Goal: Task Accomplishment & Management: Use online tool/utility

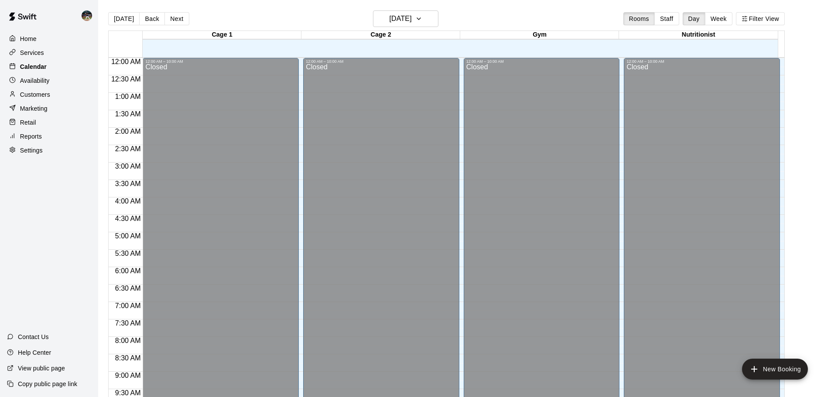
scroll to position [418, 0]
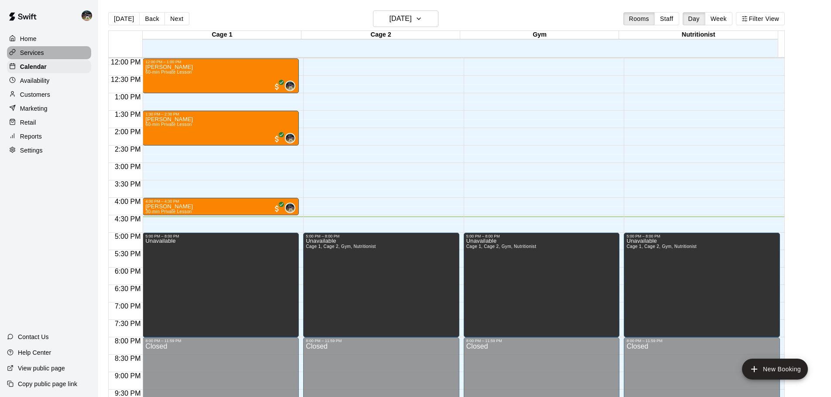
click at [49, 55] on div "Services" at bounding box center [49, 52] width 84 height 13
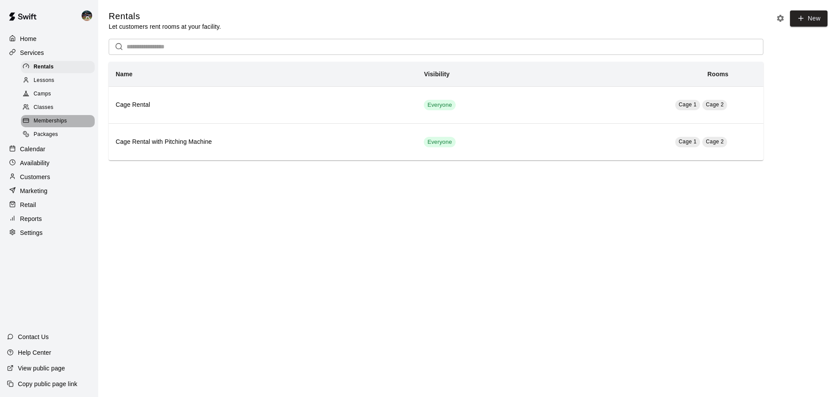
click at [59, 125] on span "Memberships" at bounding box center [50, 121] width 33 height 9
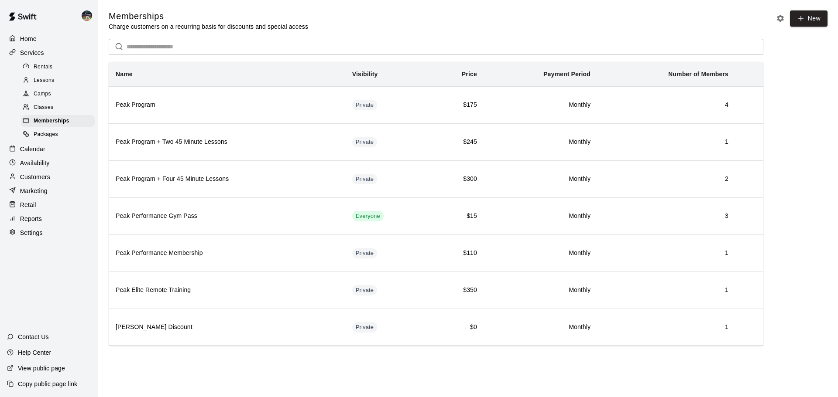
click at [56, 152] on div "Calendar" at bounding box center [49, 149] width 84 height 13
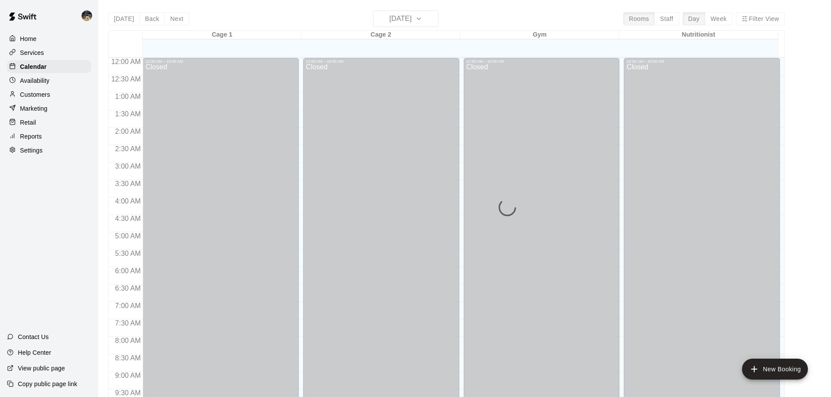
scroll to position [462, 0]
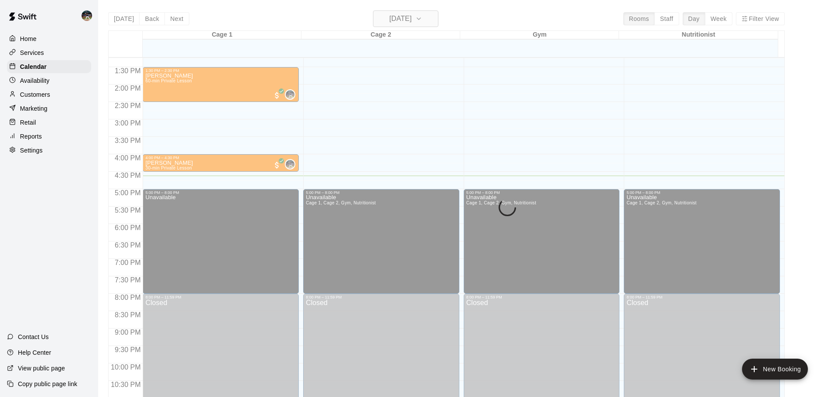
click at [405, 20] on h6 "[DATE]" at bounding box center [401, 19] width 22 height 12
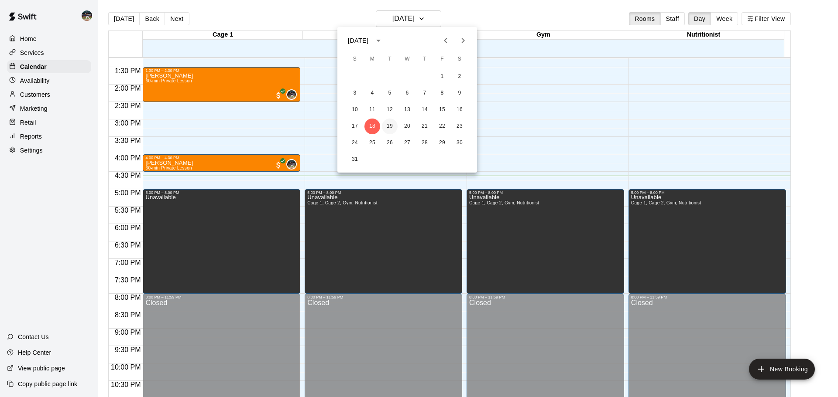
click at [388, 132] on button "19" at bounding box center [390, 127] width 16 height 16
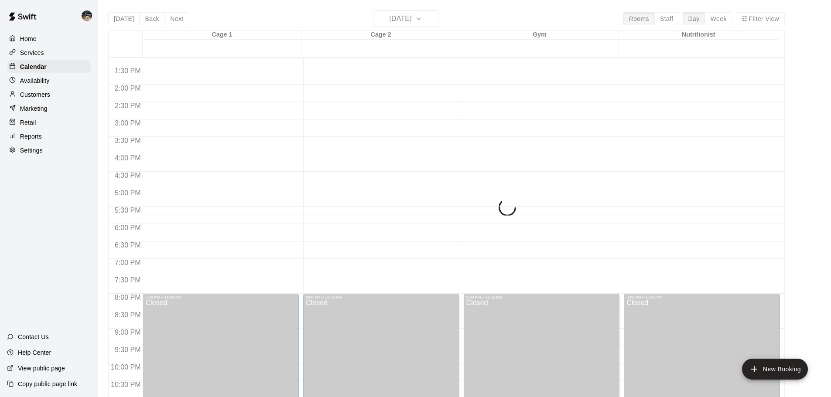
click at [428, 25] on div "[DATE] Back [DATE][DATE] Rooms Staff Day Week Filter View Cage 1 19 Tue Cage 2 …" at bounding box center [446, 208] width 677 height 397
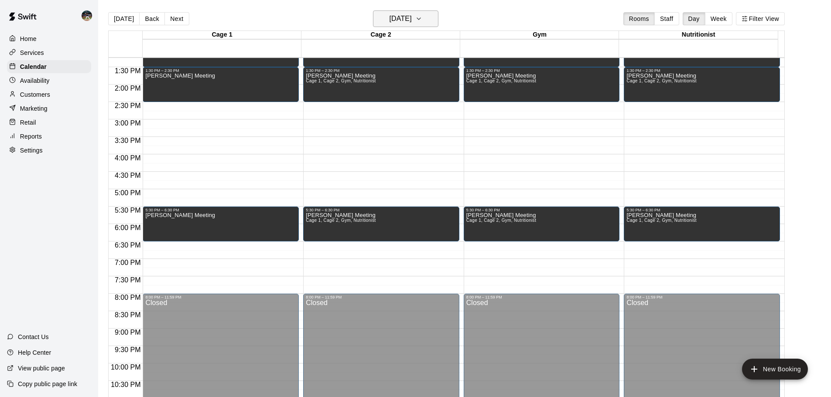
click at [422, 19] on icon "button" at bounding box center [418, 19] width 7 height 10
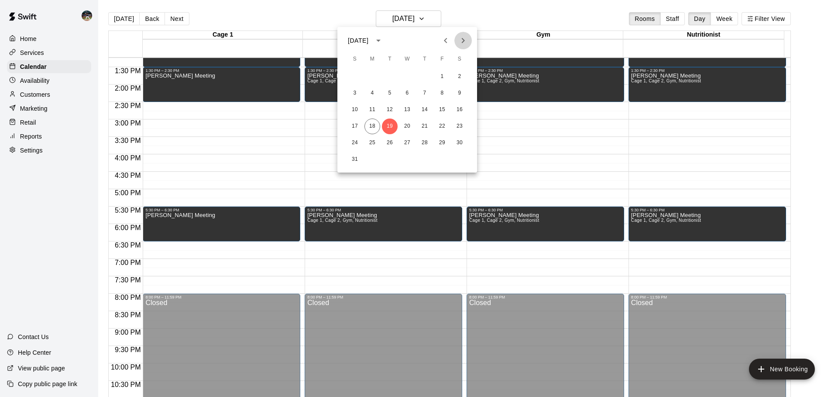
click at [465, 45] on icon "Next month" at bounding box center [463, 40] width 10 height 10
click at [453, 42] on button "Previous month" at bounding box center [445, 40] width 17 height 17
click at [461, 38] on icon "Next month" at bounding box center [463, 40] width 10 height 10
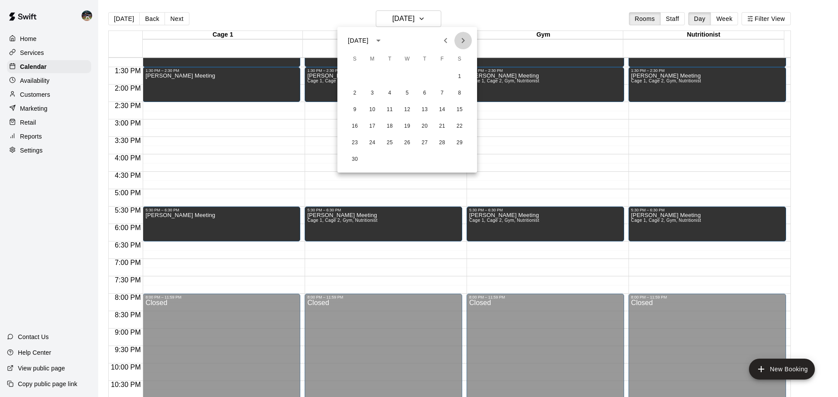
click at [461, 38] on icon "Next month" at bounding box center [463, 40] width 10 height 10
click at [391, 92] on button "9" at bounding box center [390, 94] width 16 height 16
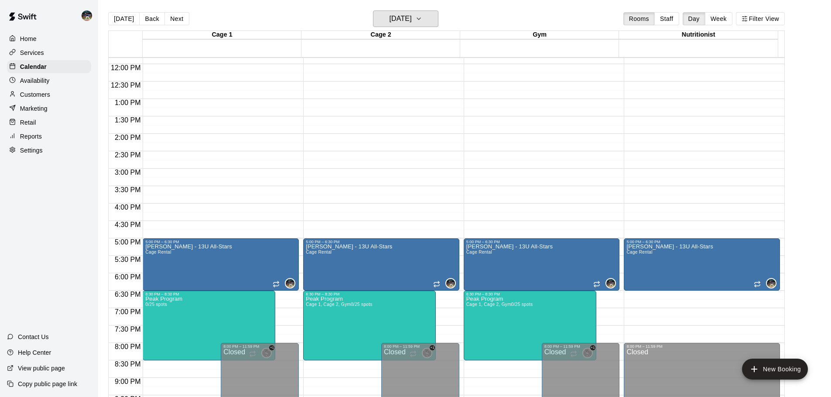
scroll to position [489, 0]
